Goal: Information Seeking & Learning: Learn about a topic

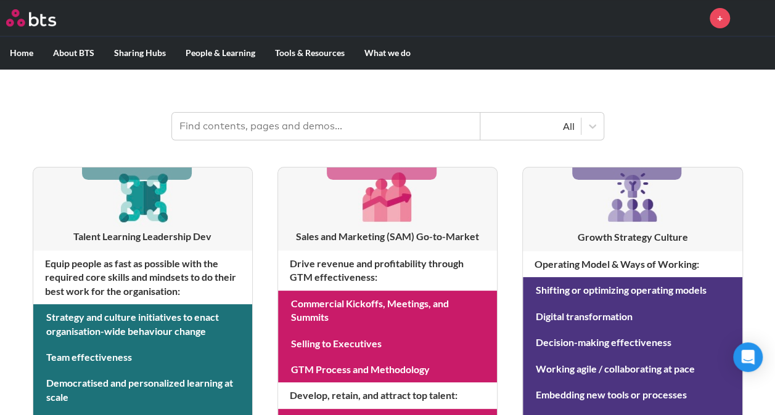
scroll to position [123, 0]
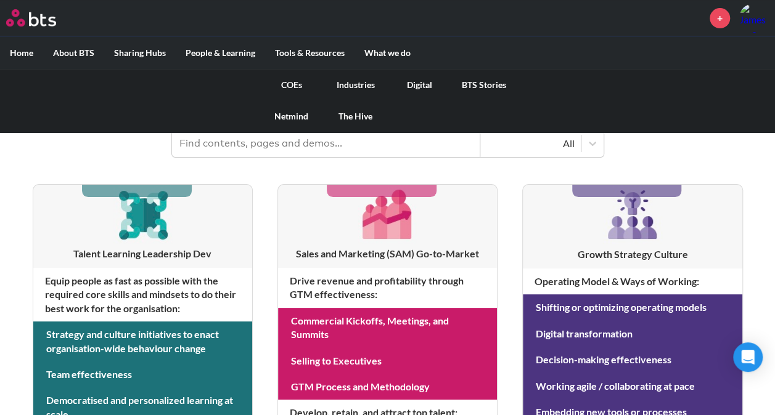
click at [417, 82] on link "Digital" at bounding box center [420, 85] width 64 height 32
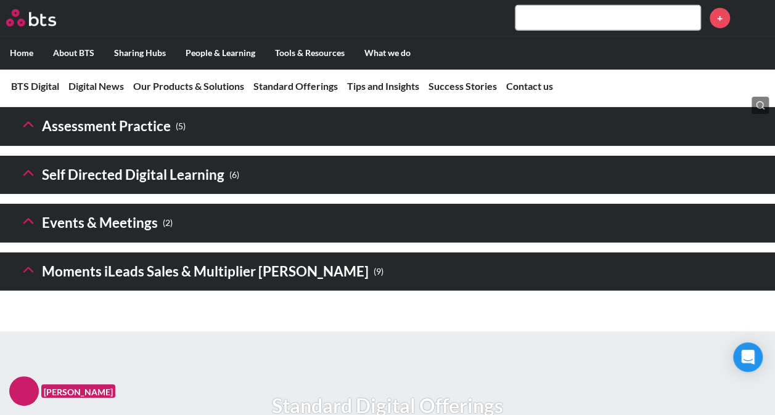
scroll to position [1973, 0]
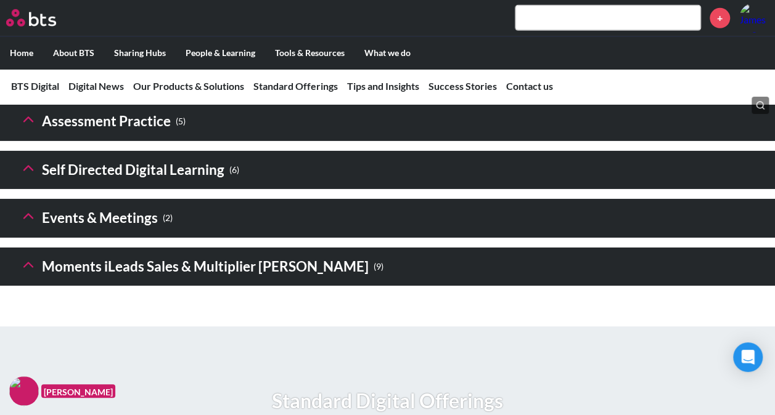
click at [22, 177] on icon at bounding box center [28, 168] width 17 height 17
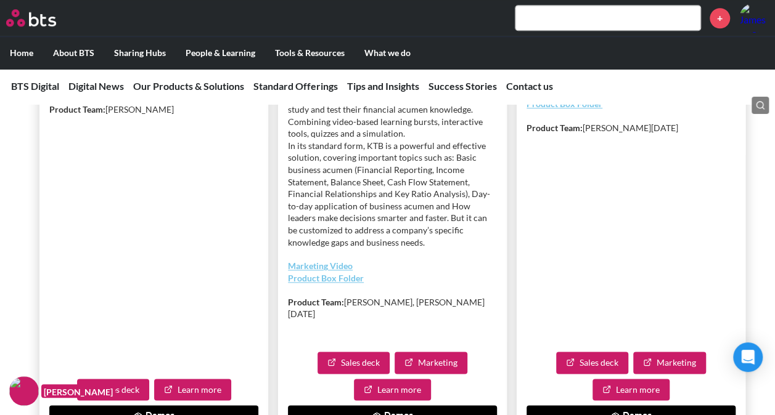
scroll to position [3082, 0]
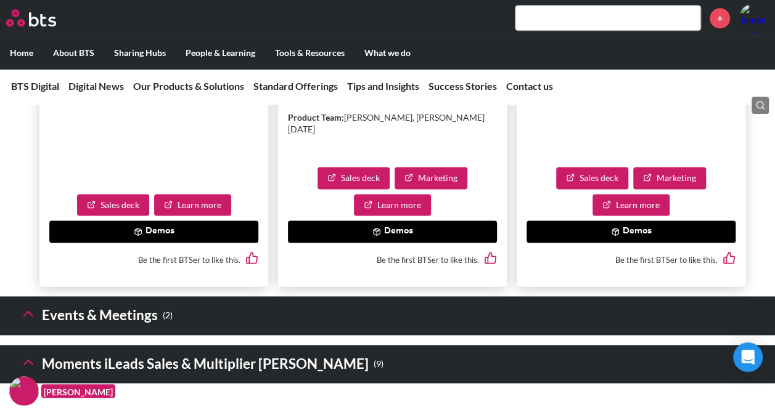
click at [401, 243] on button "Demos" at bounding box center [392, 232] width 209 height 22
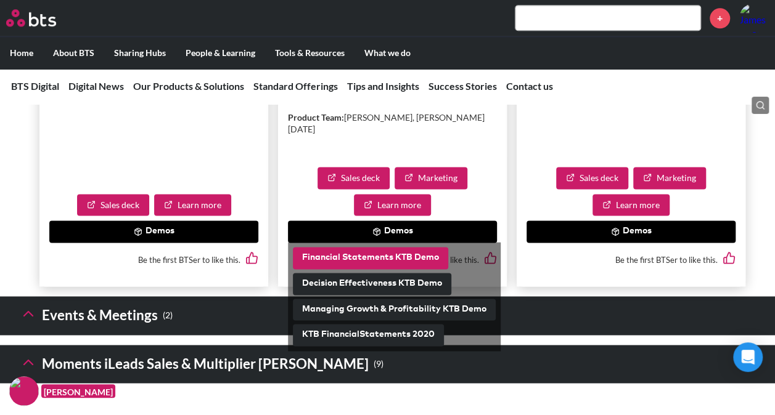
drag, startPoint x: 389, startPoint y: 289, endPoint x: 344, endPoint y: 287, distance: 45.0
click at [344, 269] on button "Financial Statements KTB Demo" at bounding box center [370, 258] width 155 height 22
